Goal: Information Seeking & Learning: Learn about a topic

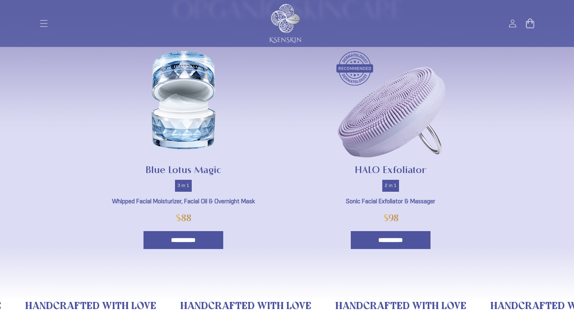
scroll to position [425, 0]
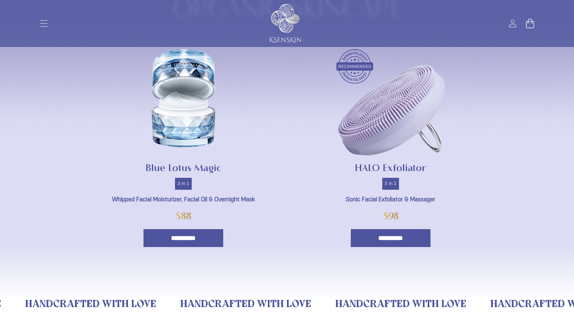
click at [209, 123] on img at bounding box center [183, 98] width 64 height 98
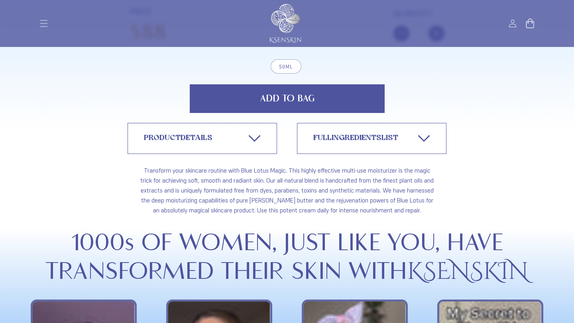
scroll to position [1257, 0]
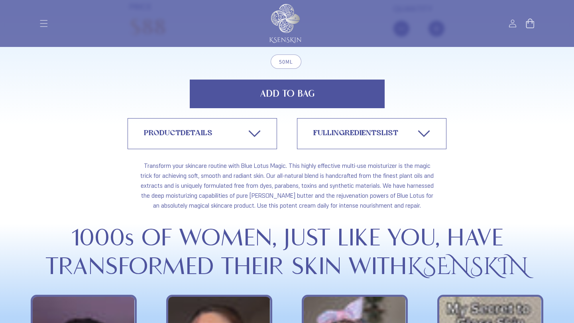
click at [249, 139] on link "PRODUCT DETAILS" at bounding box center [201, 133] width 149 height 31
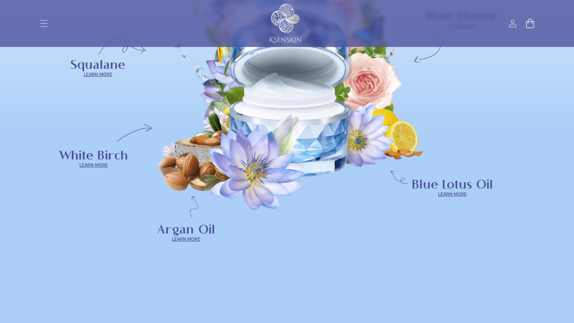
scroll to position [2297, 0]
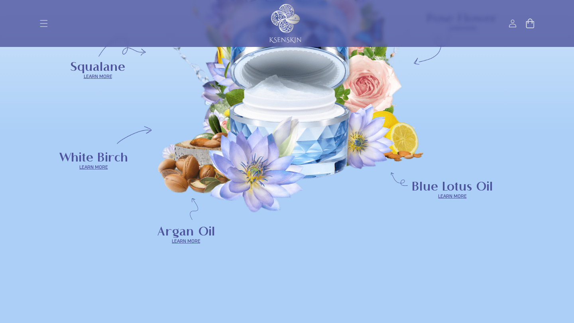
click at [103, 81] on span "Learn more" at bounding box center [97, 76] width 55 height 10
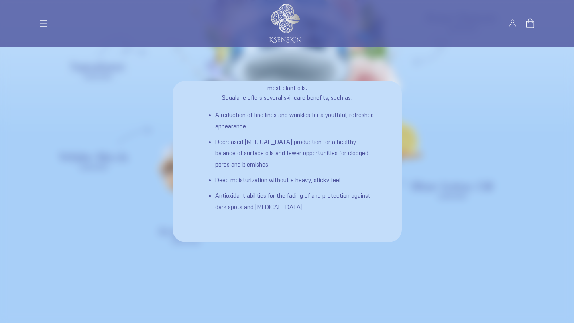
scroll to position [96, 0]
click at [421, 112] on div "Squalane This olive-derived oil moisturizes, smooths, and plumps textured skin.…" at bounding box center [287, 161] width 574 height 323
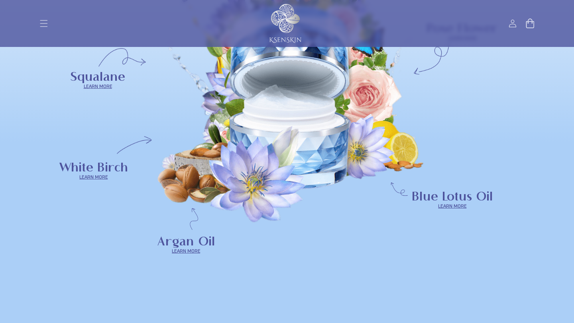
scroll to position [2294, 0]
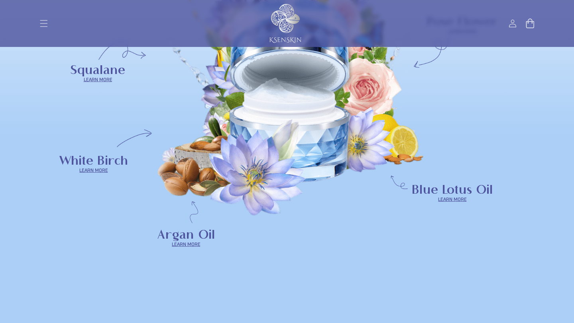
click at [91, 175] on span "Learn more" at bounding box center [93, 170] width 69 height 10
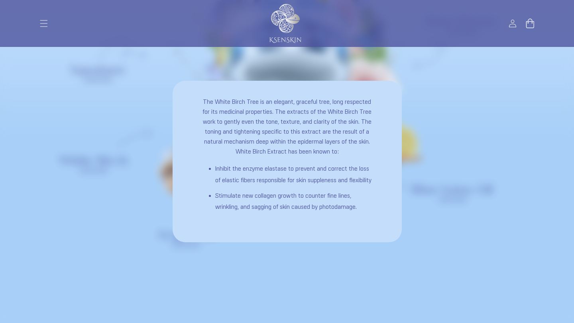
scroll to position [44, 0]
click at [469, 154] on div "White Birch The White Birch Tree is an elegant, graceful tree, long respected f…" at bounding box center [287, 161] width 574 height 323
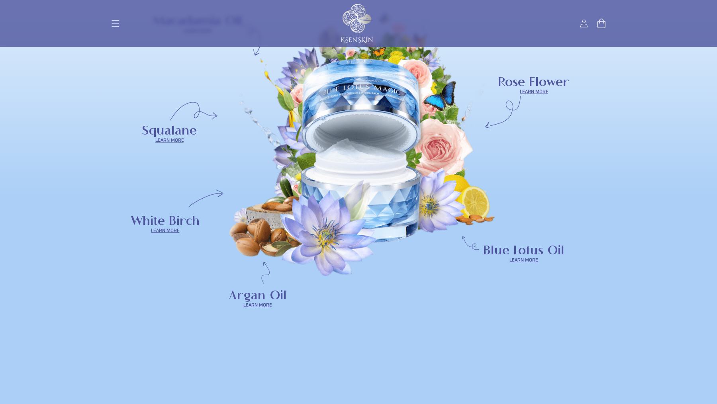
scroll to position [2454, 0]
